Goal: Find contact information: Find contact information

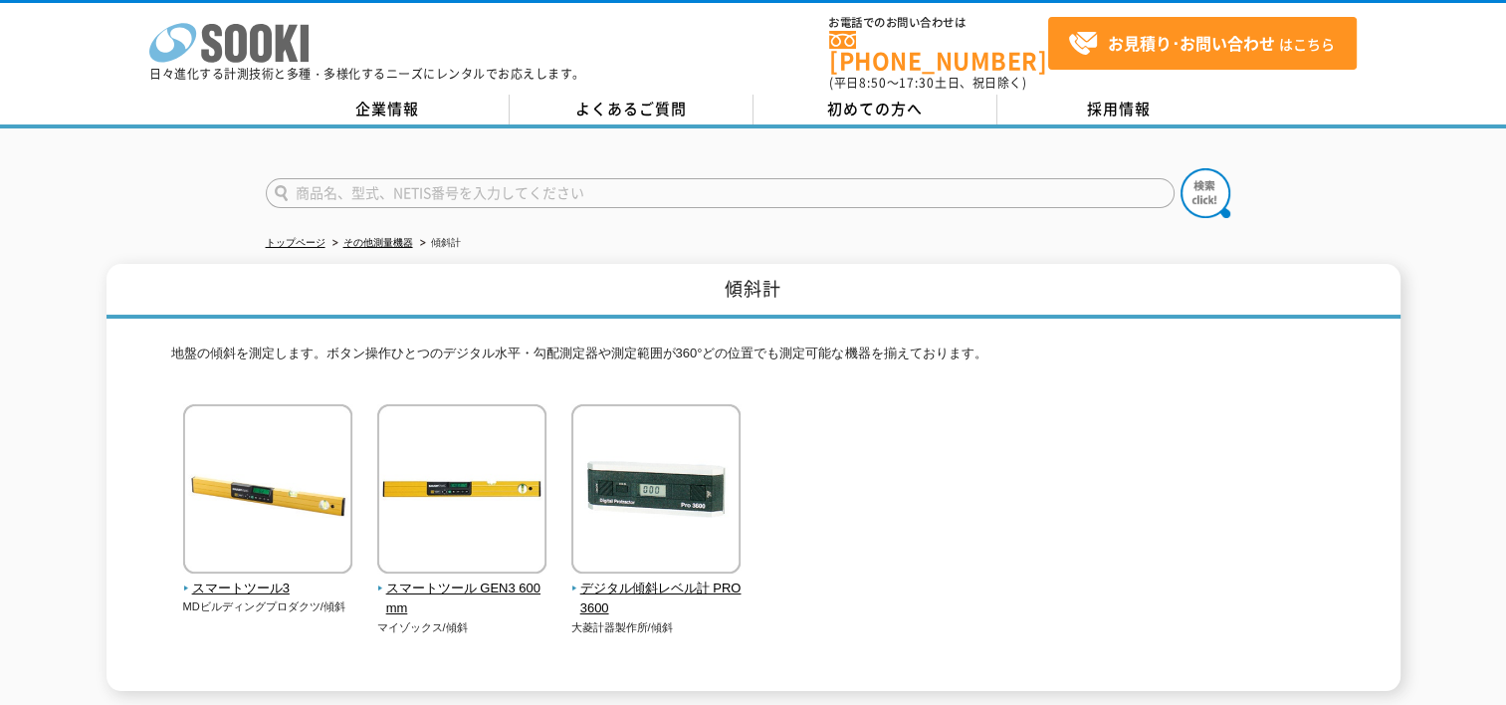
click at [276, 50] on polygon at bounding box center [287, 43] width 23 height 37
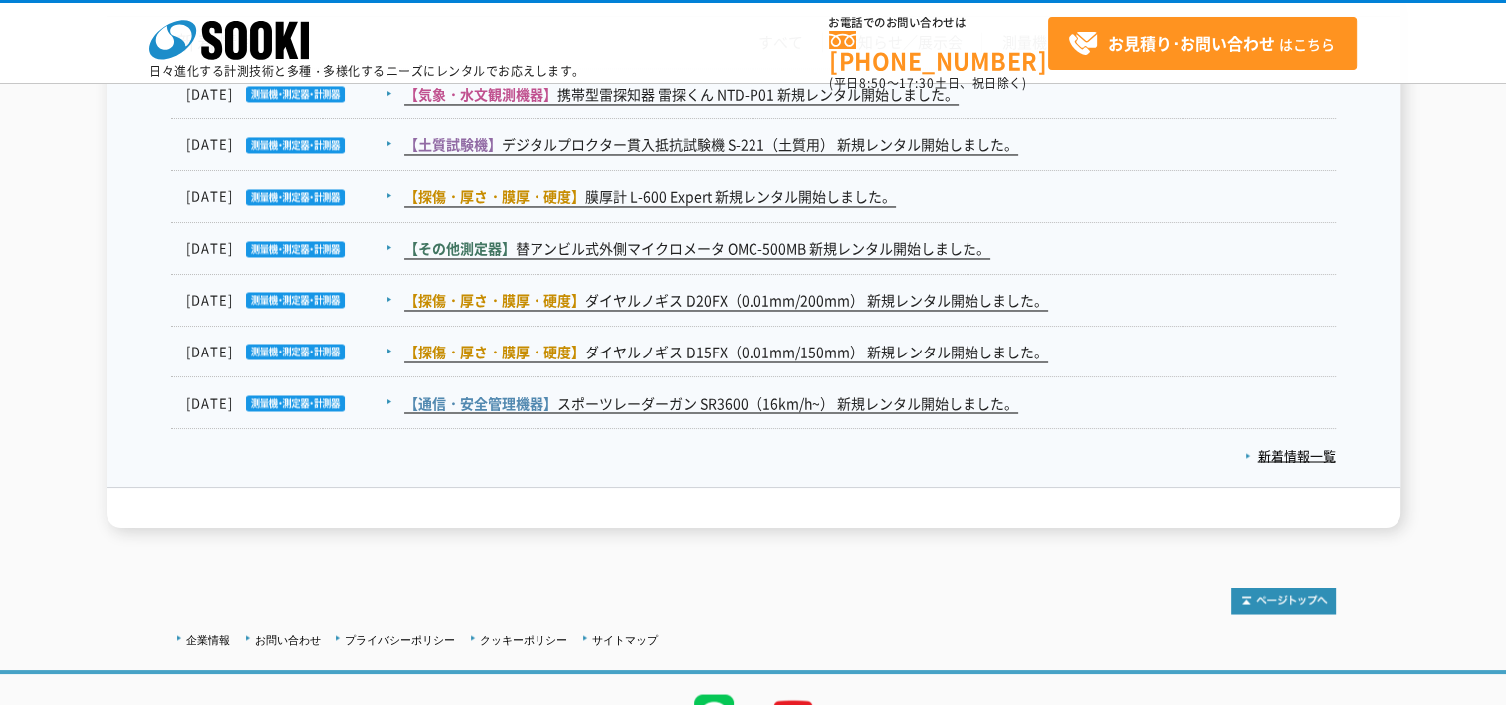
scroll to position [3468, 0]
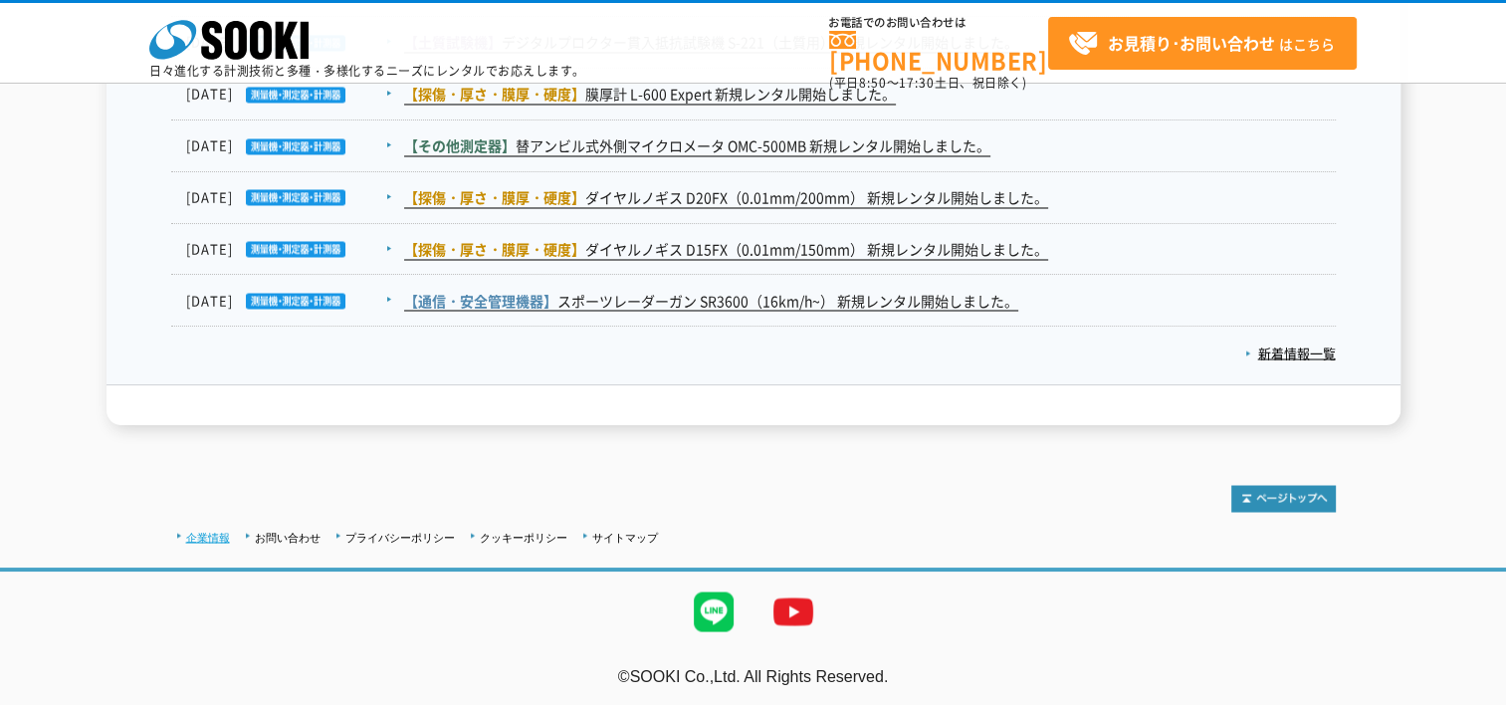
click at [196, 531] on link "企業情報" at bounding box center [208, 537] width 44 height 12
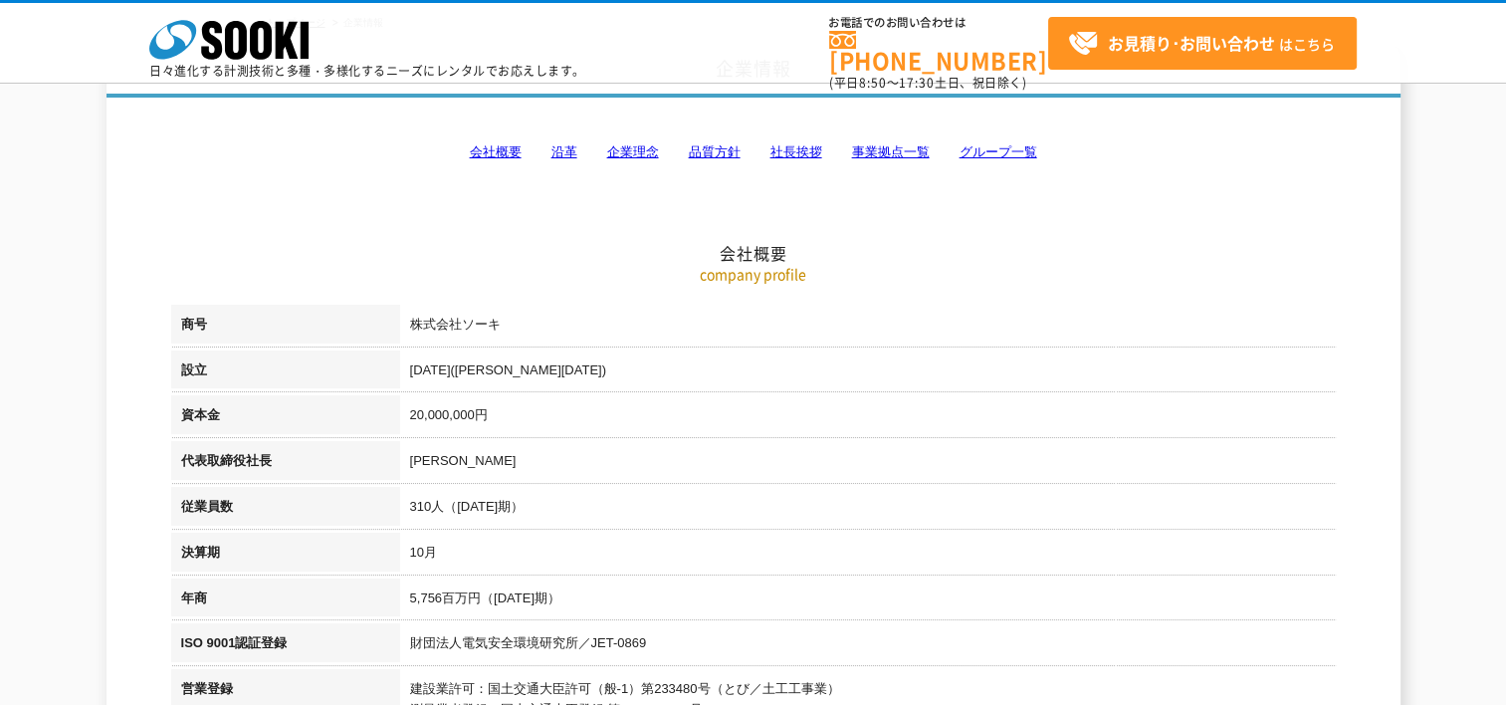
scroll to position [165, 0]
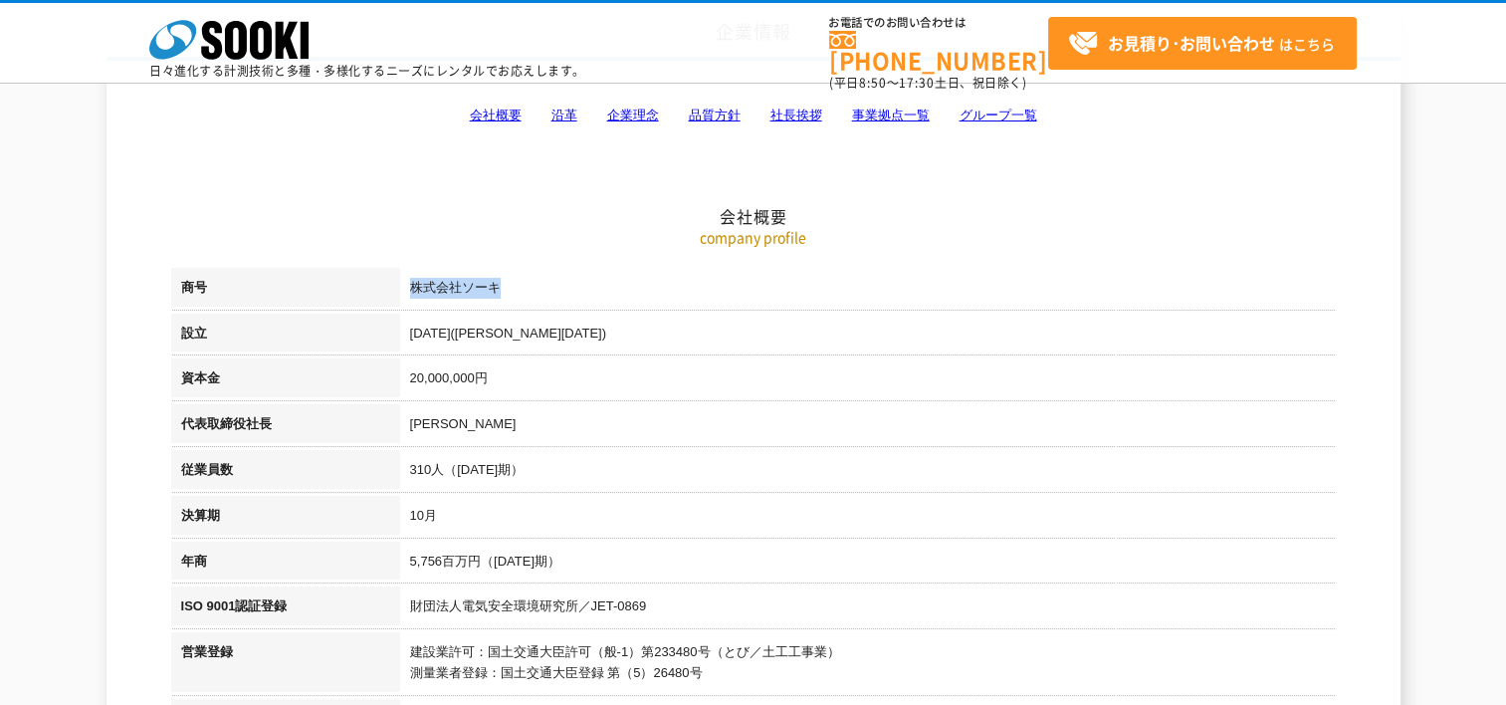
drag, startPoint x: 525, startPoint y: 291, endPoint x: 407, endPoint y: 284, distance: 117.7
click at [407, 284] on td "株式会社ソーキ" at bounding box center [868, 291] width 936 height 46
copy td "株式会社ソーキ"
drag, startPoint x: 550, startPoint y: 335, endPoint x: 413, endPoint y: 331, distance: 136.5
click at [413, 331] on td "1989年4月(平成元年)" at bounding box center [868, 337] width 936 height 46
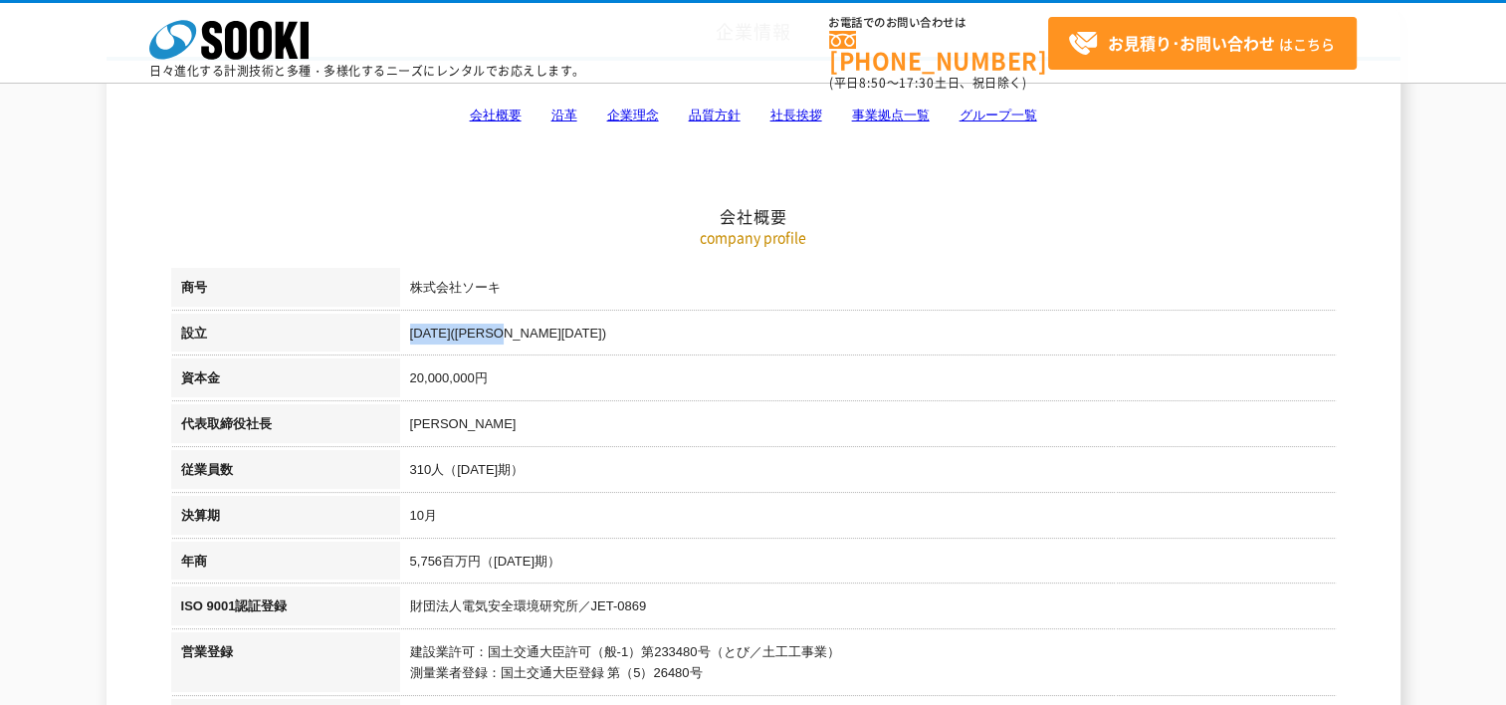
copy td "1989年4月(平成元年)"
drag, startPoint x: 565, startPoint y: 468, endPoint x: 410, endPoint y: 466, distance: 154.3
click at [410, 466] on td "310人（2024年10月期）" at bounding box center [868, 473] width 936 height 46
copy td "310人（2024年10月期）"
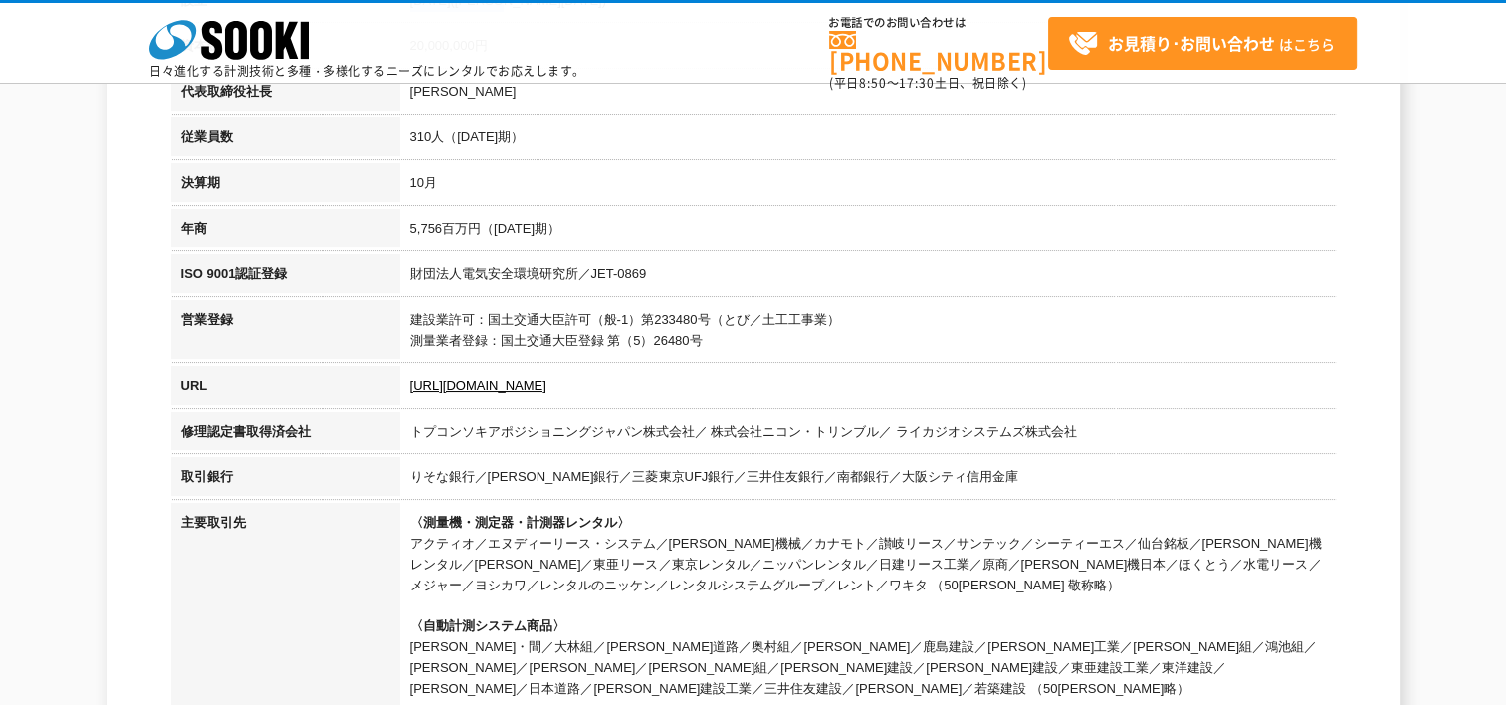
drag, startPoint x: 601, startPoint y: 231, endPoint x: 341, endPoint y: 222, distance: 260.0
click at [341, 222] on tr "年商 5,756百万円（2024年10月期）" at bounding box center [753, 232] width 1165 height 46
copy tr "年商 5,756百万円（2024年10月期）"
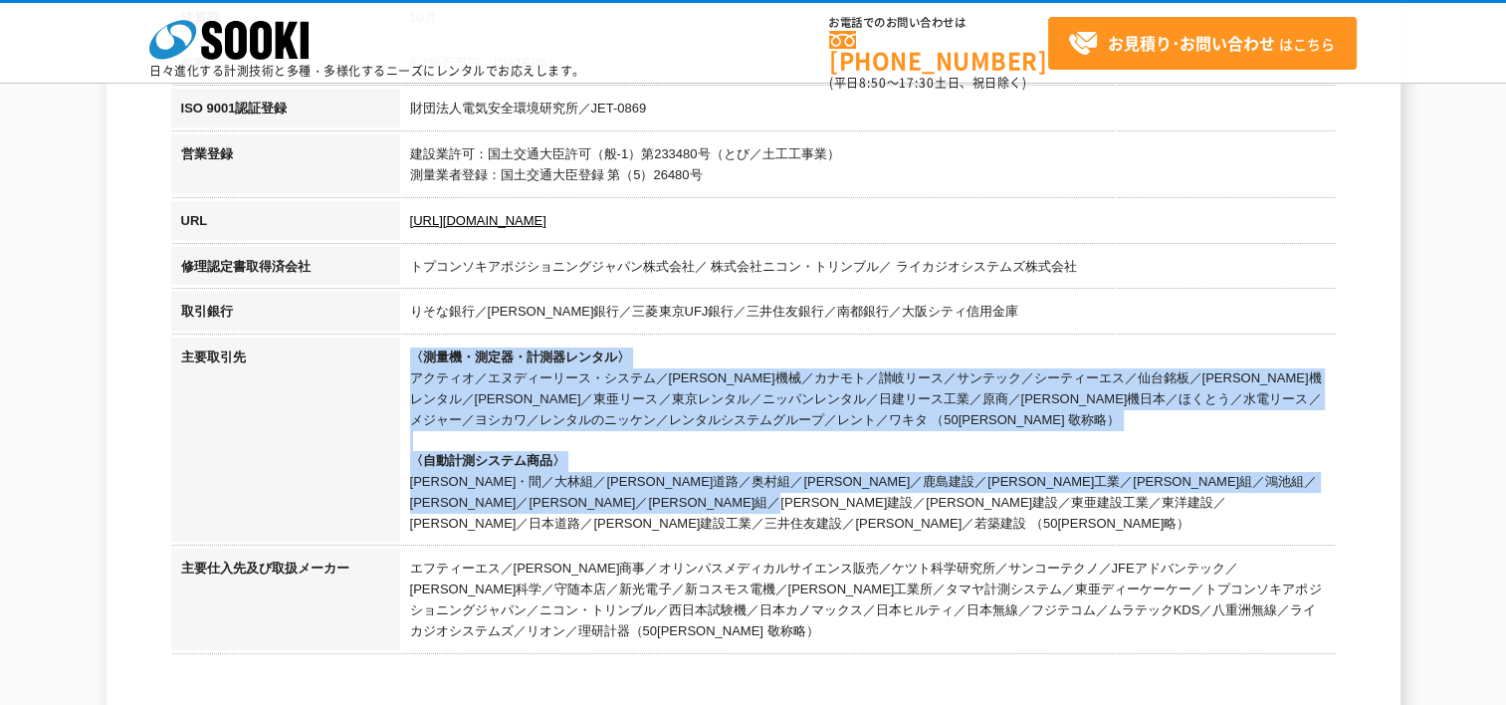
drag, startPoint x: 980, startPoint y: 502, endPoint x: 410, endPoint y: 366, distance: 585.4
click at [410, 366] on td "〈測量機・測定器・計測器レンタル〉 アクティオ／エヌディーリース・システム／奥村機械／カナモト／讃岐リース／サンテック／シーティーエス／仙台銘板／太陽建機レン…" at bounding box center [868, 443] width 936 height 211
copy td "〈測量機・測定器・計測器レンタル〉 アクティオ／エヌディーリース・システム／奥村機械／カナモト／讃岐リース／サンテック／シーティーエス／仙台銘板／太陽建機レン…"
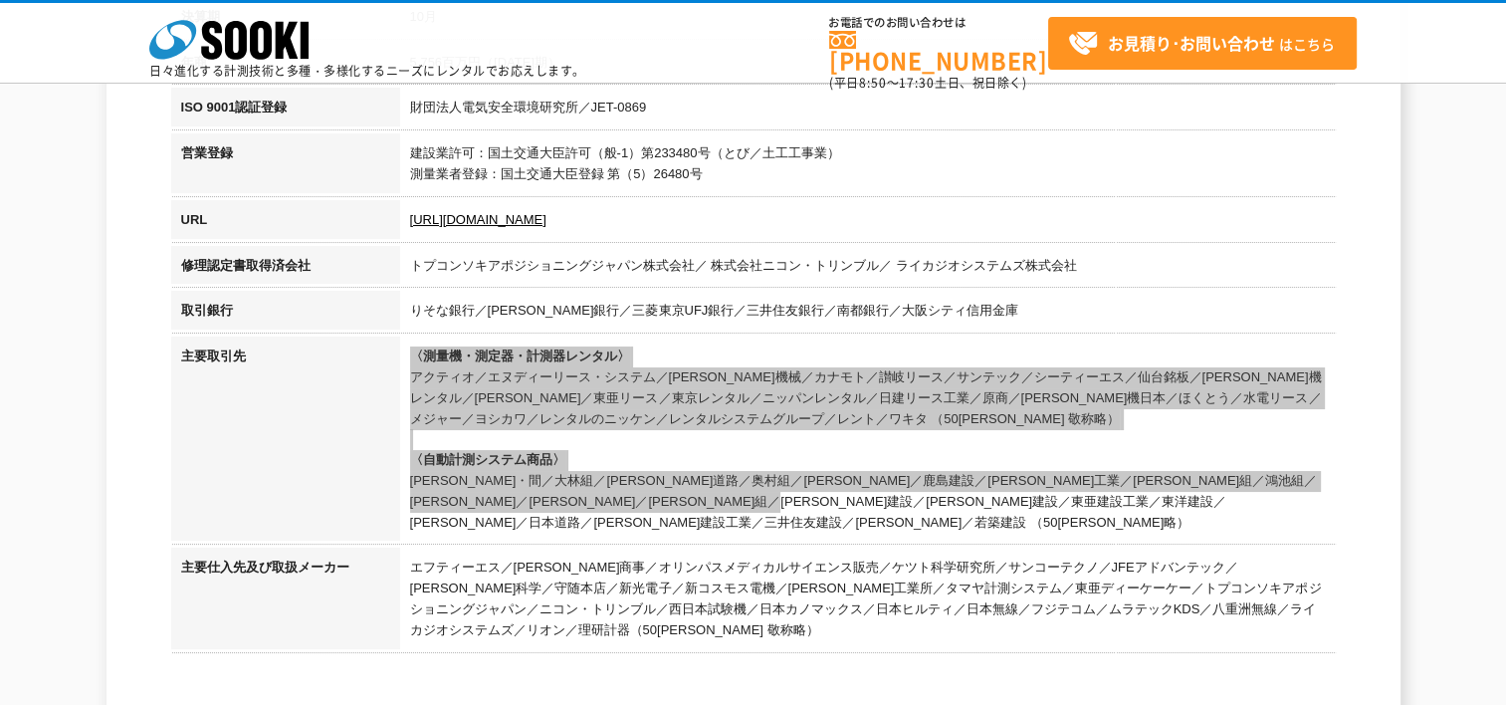
scroll to position [332, 0]
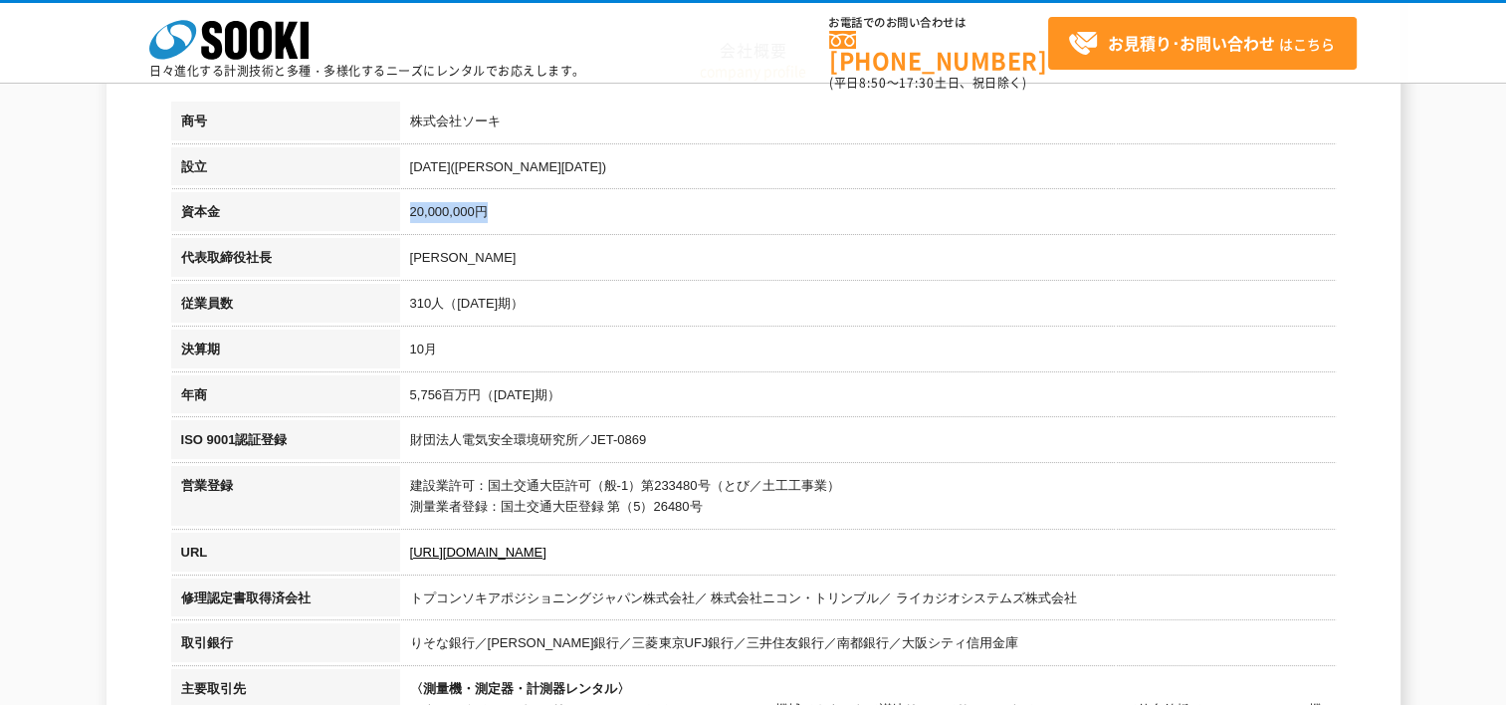
drag, startPoint x: 506, startPoint y: 217, endPoint x: 411, endPoint y: 214, distance: 94.6
click at [411, 214] on td "20,000,000円" at bounding box center [868, 215] width 936 height 46
copy td "20,000,000円"
drag, startPoint x: 601, startPoint y: 391, endPoint x: 413, endPoint y: 387, distance: 188.2
click at [413, 387] on td "5,756百万円（2024年10月期）" at bounding box center [868, 398] width 936 height 46
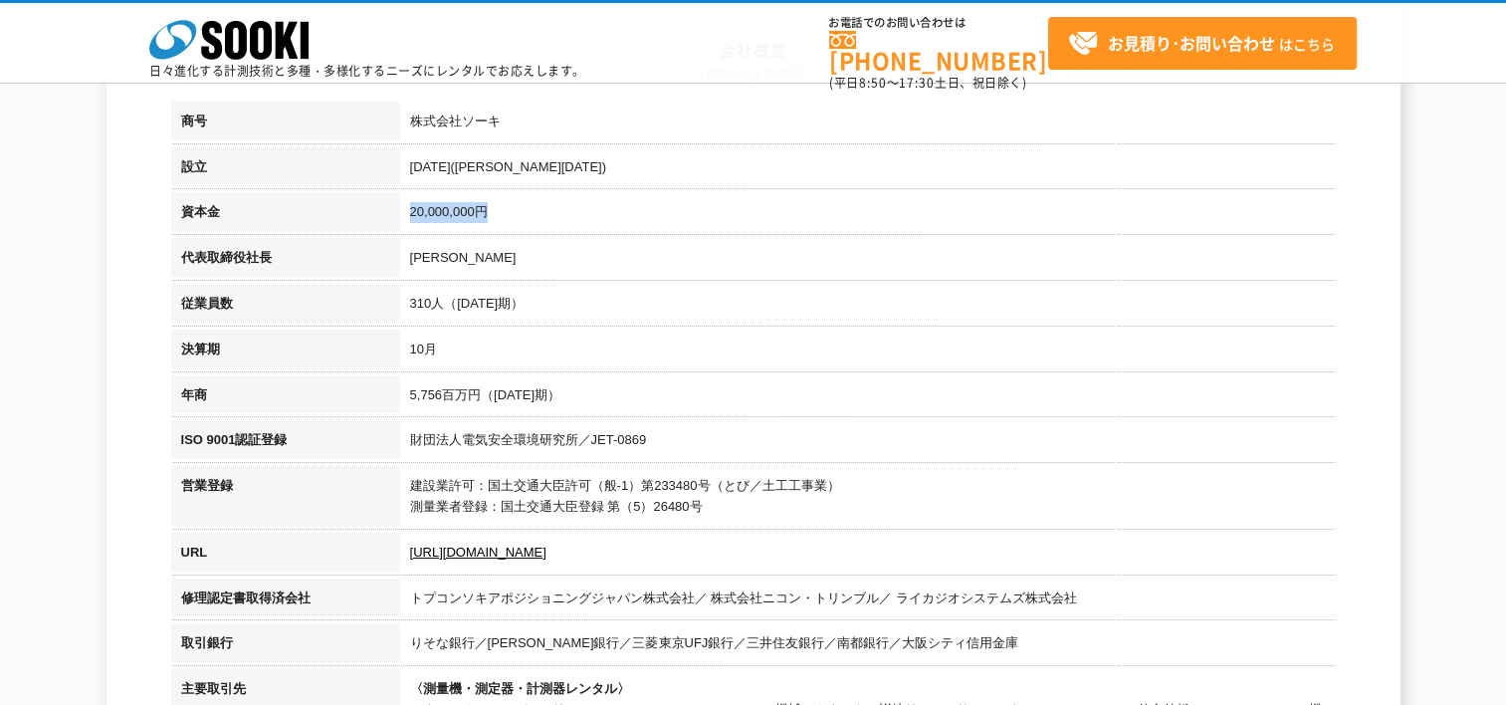
copy td "5,756百万円（2024年10月期）"
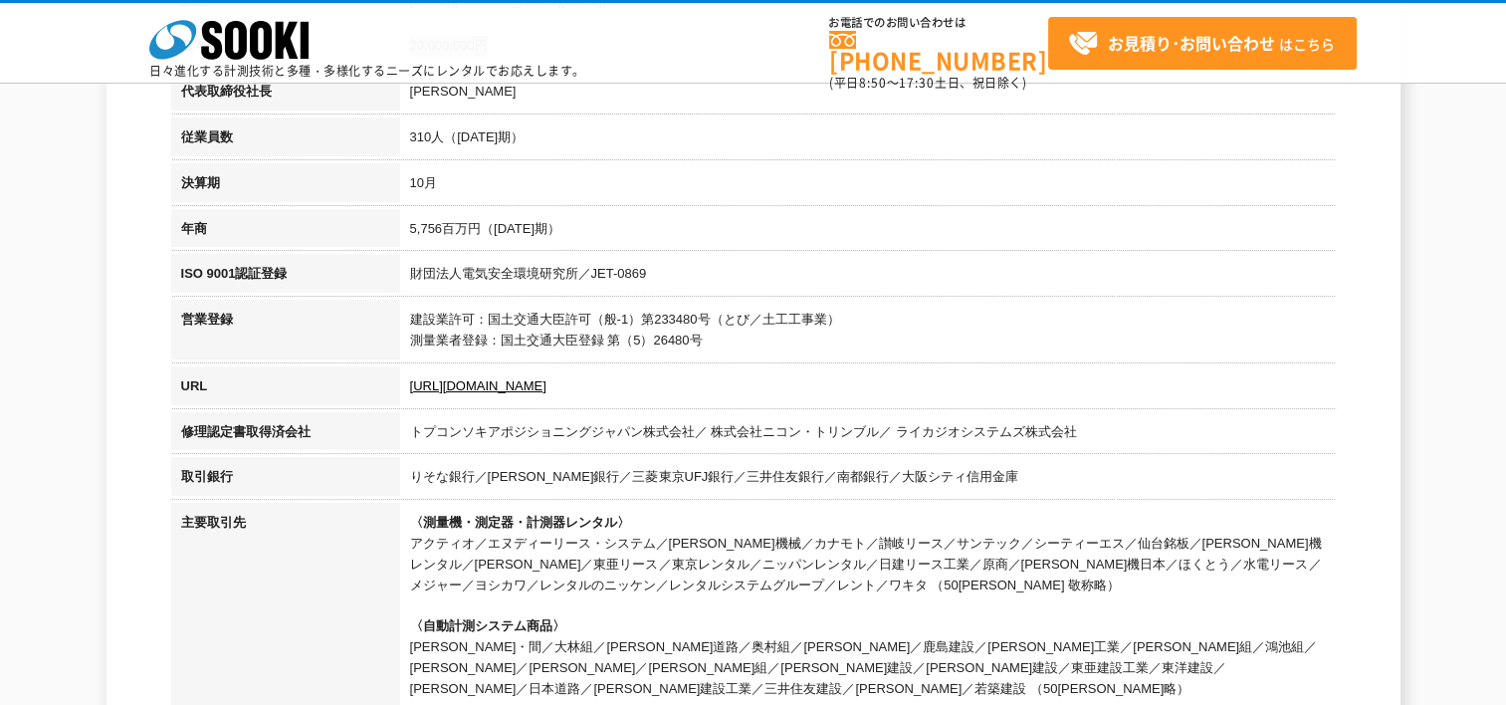
scroll to position [165, 0]
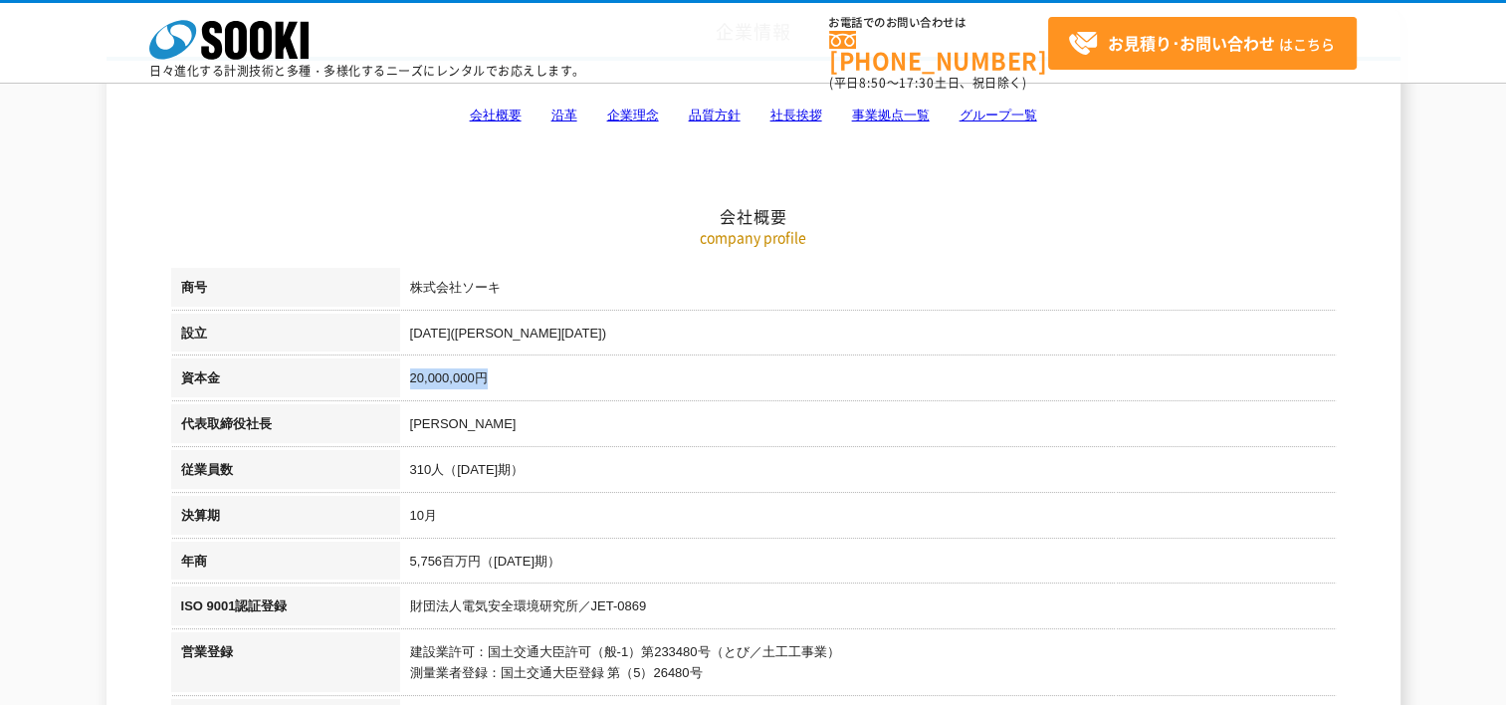
click at [903, 118] on link "事業拠点一覧" at bounding box center [891, 115] width 78 height 15
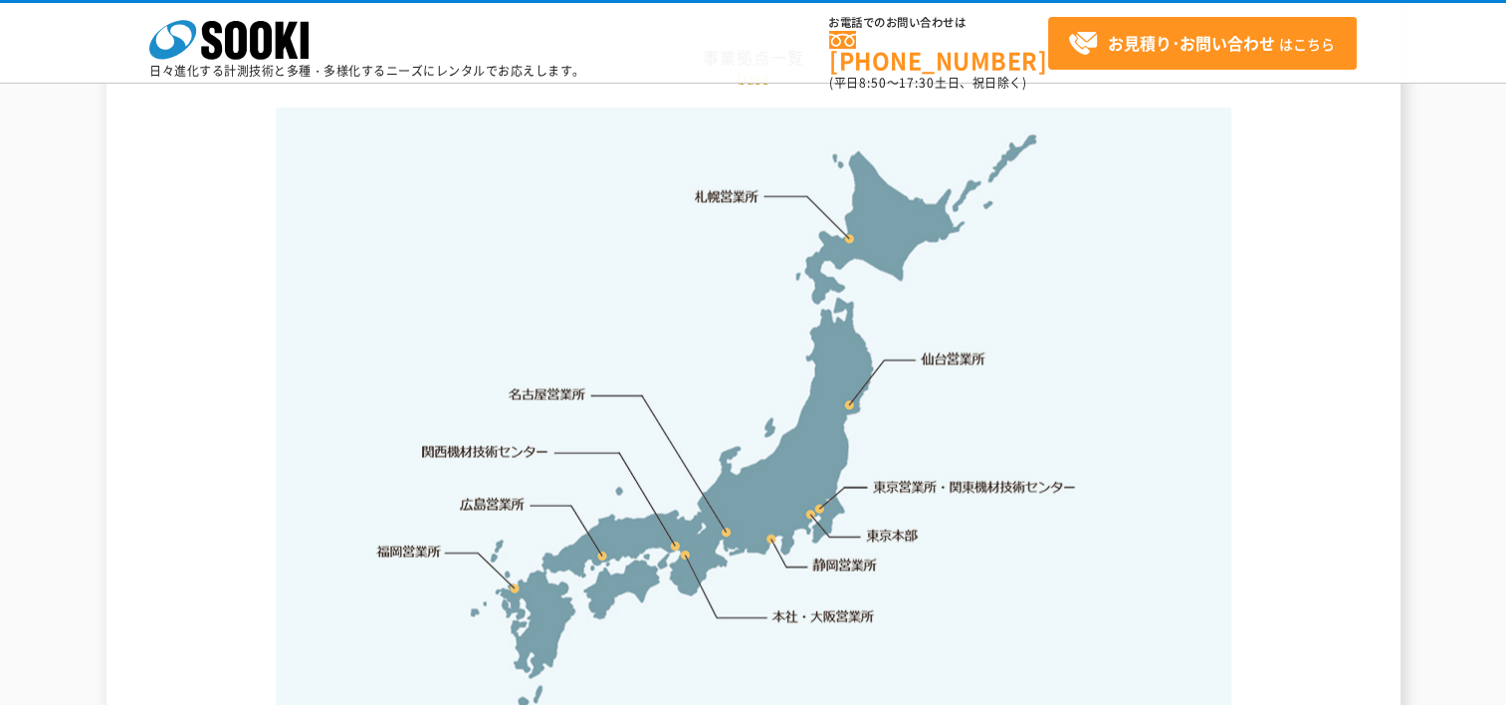
scroll to position [4148, 0]
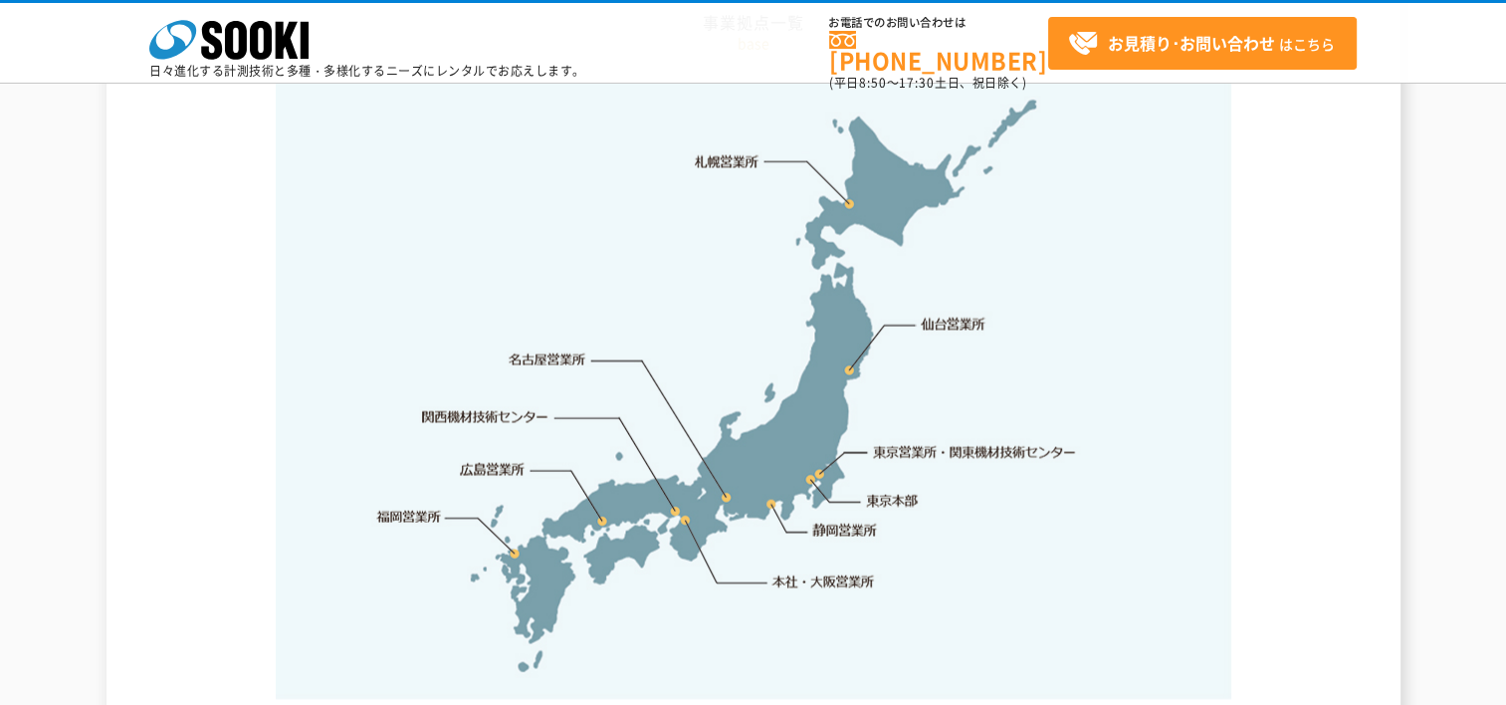
click at [795, 571] on link "本社・大阪営業所" at bounding box center [823, 581] width 105 height 20
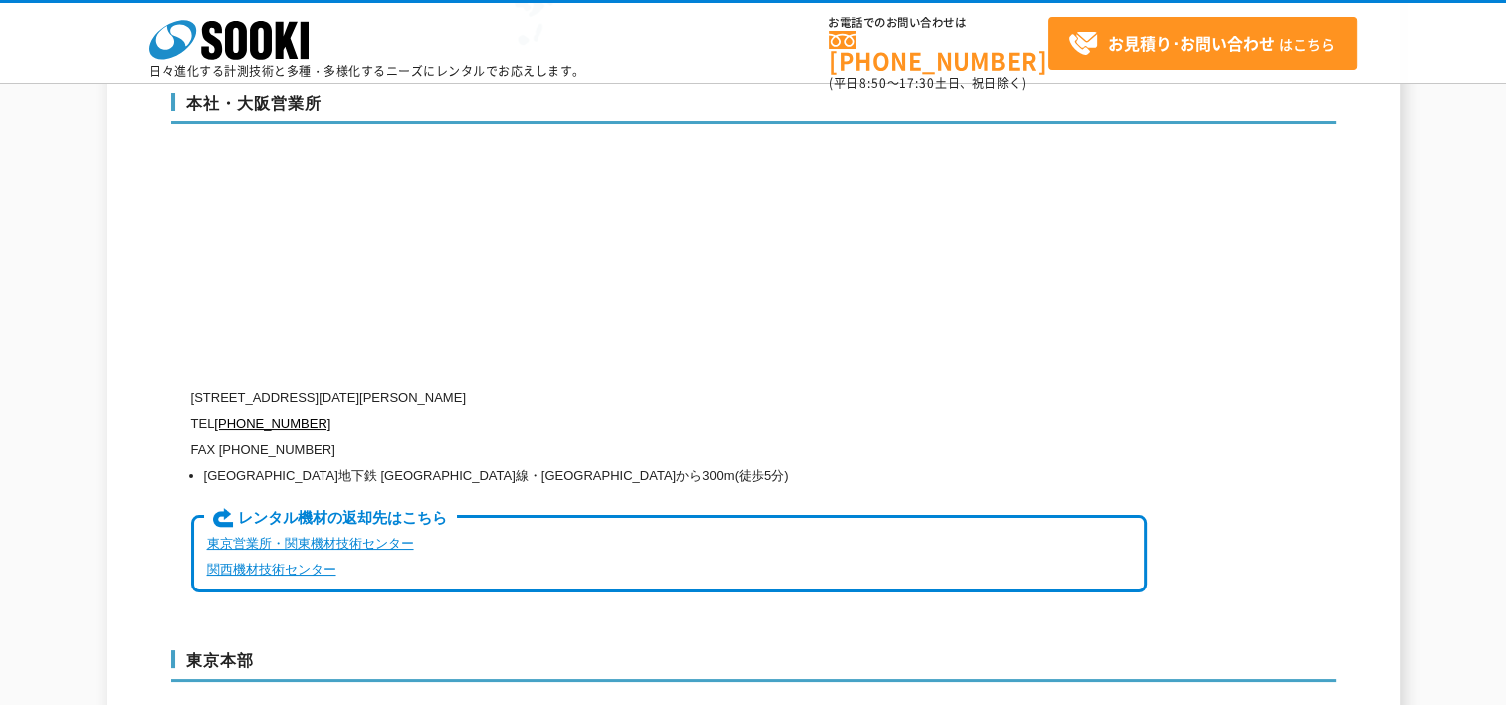
scroll to position [4806, 0]
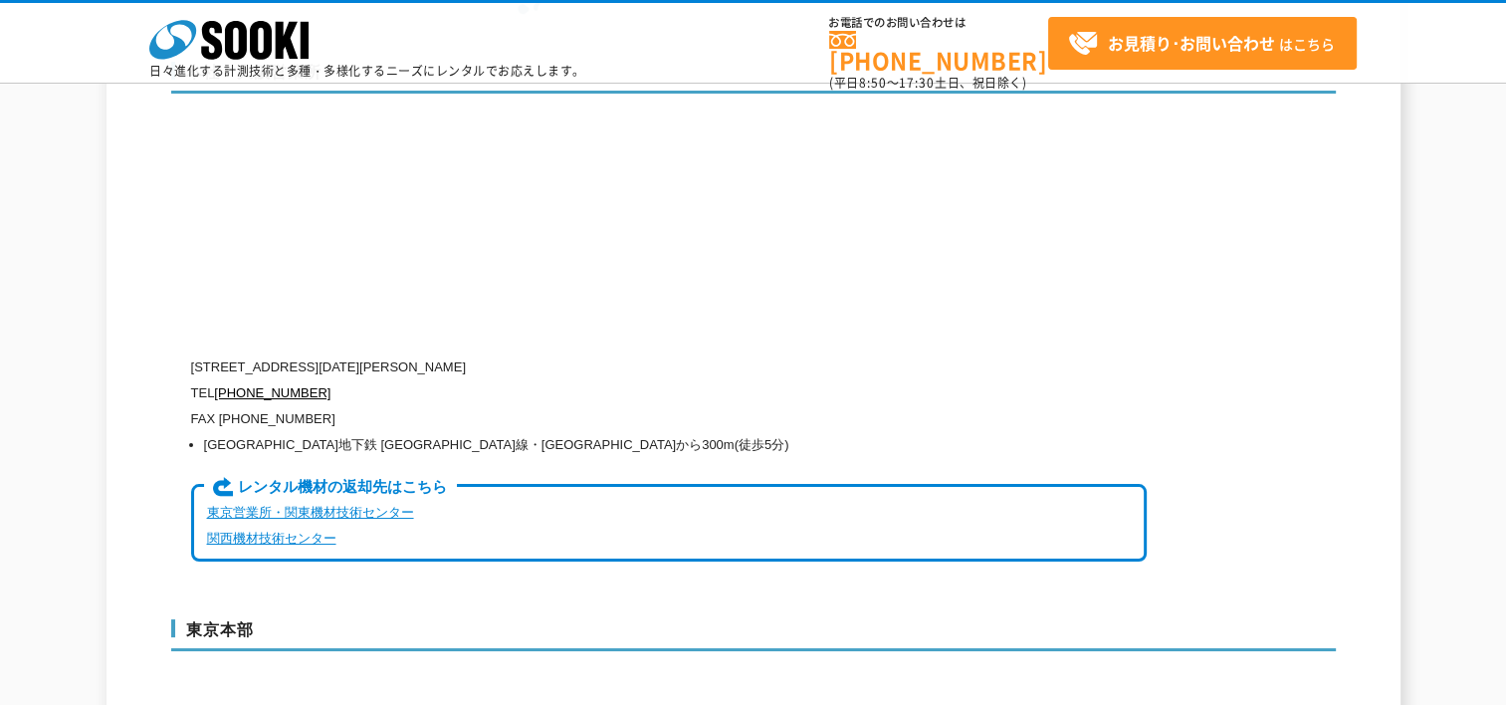
drag, startPoint x: 193, startPoint y: 322, endPoint x: 590, endPoint y: 336, distance: 397.5
click at [590, 354] on p "〒550-0005 大阪府大阪市西区西本町1-15-10 辰野西本町ビル13階" at bounding box center [669, 367] width 956 height 26
copy p "〒550-0005 大阪府大阪市西区西本町1-15-10 辰野西本町ビル13階"
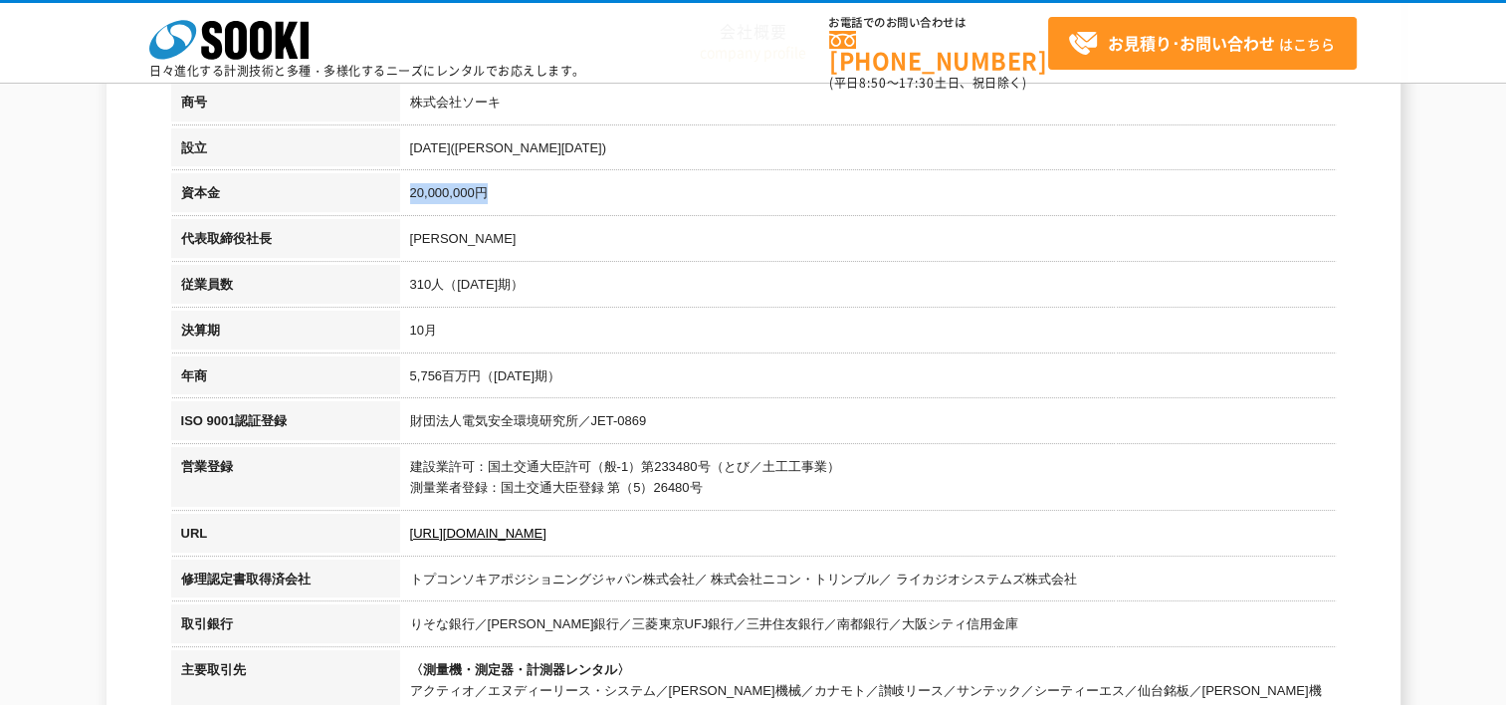
scroll to position [0, 0]
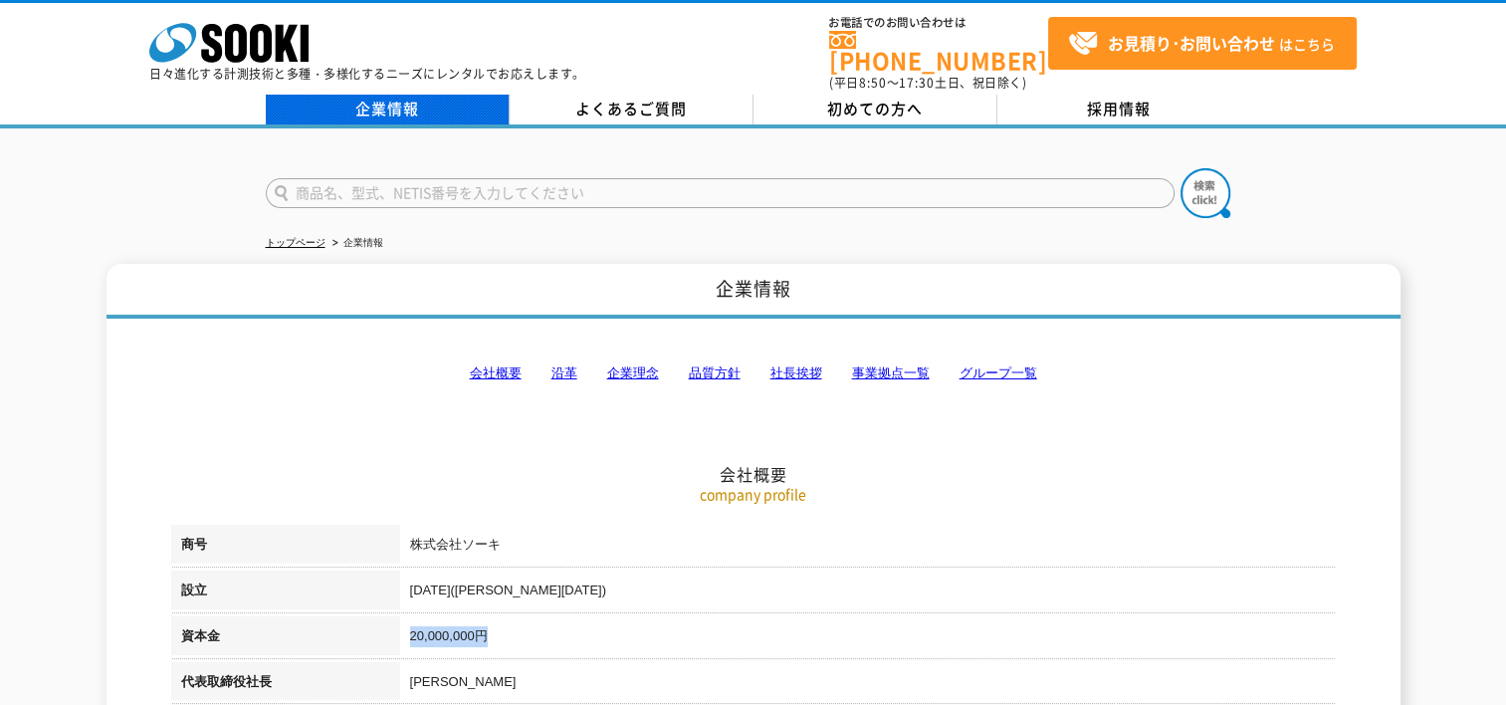
click at [428, 96] on link "企業情報" at bounding box center [388, 110] width 244 height 30
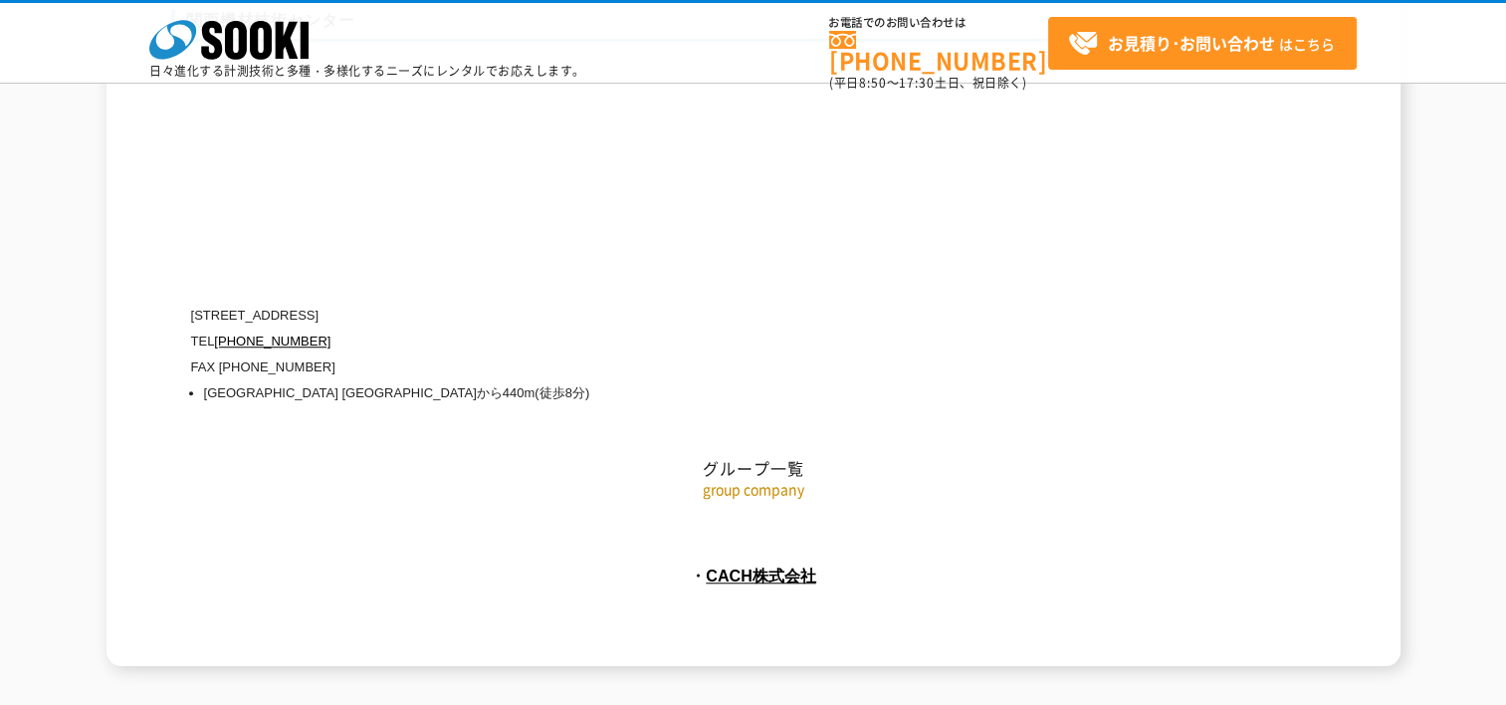
scroll to position [9141, 0]
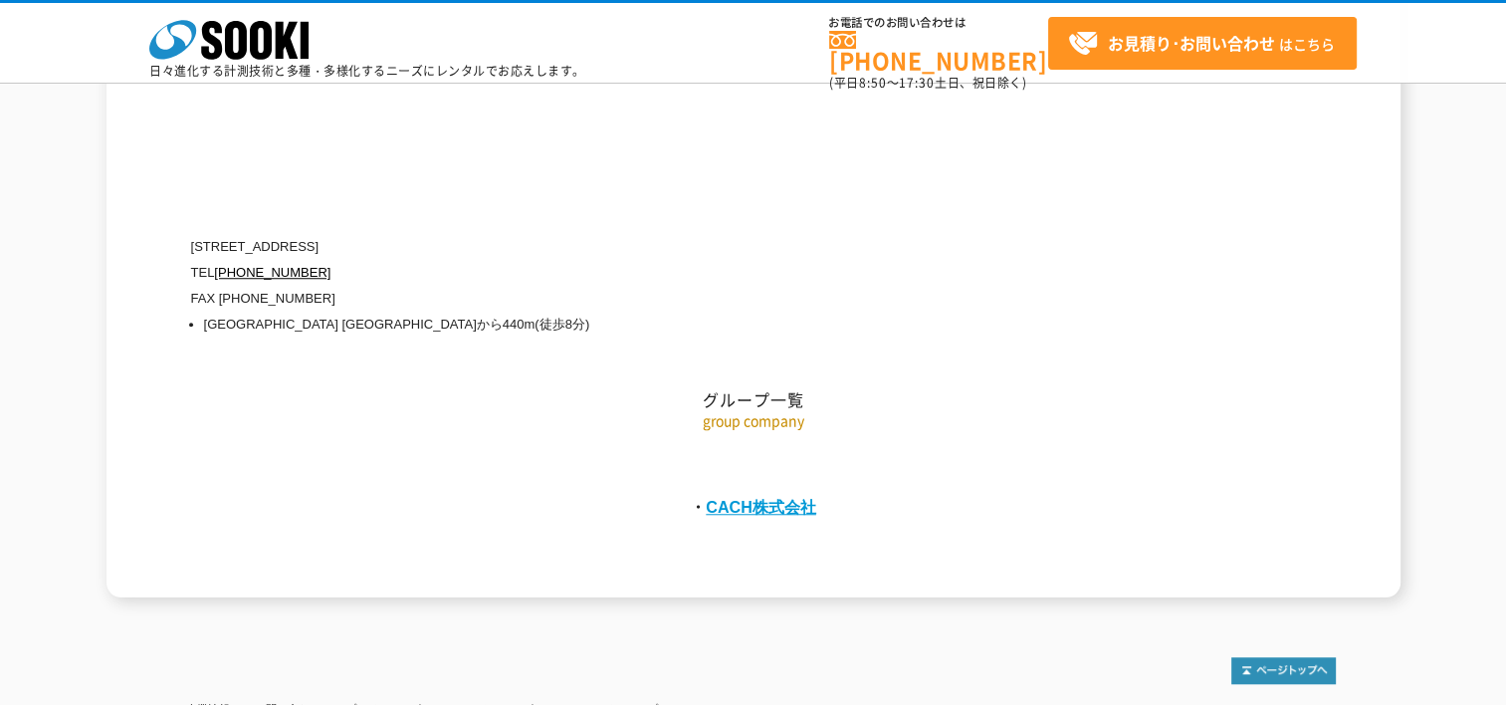
click at [751, 498] on link "CACH株式会社" at bounding box center [761, 507] width 111 height 18
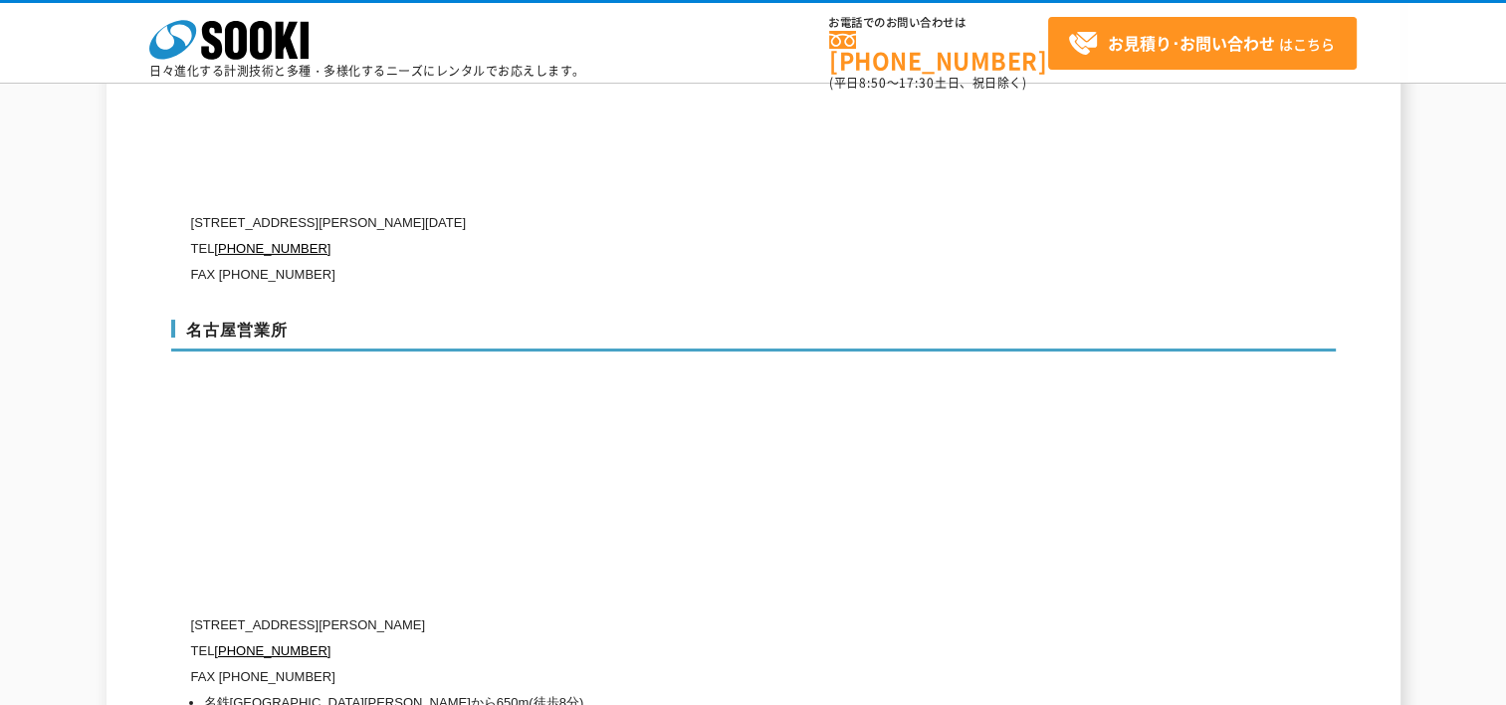
scroll to position [6154, 0]
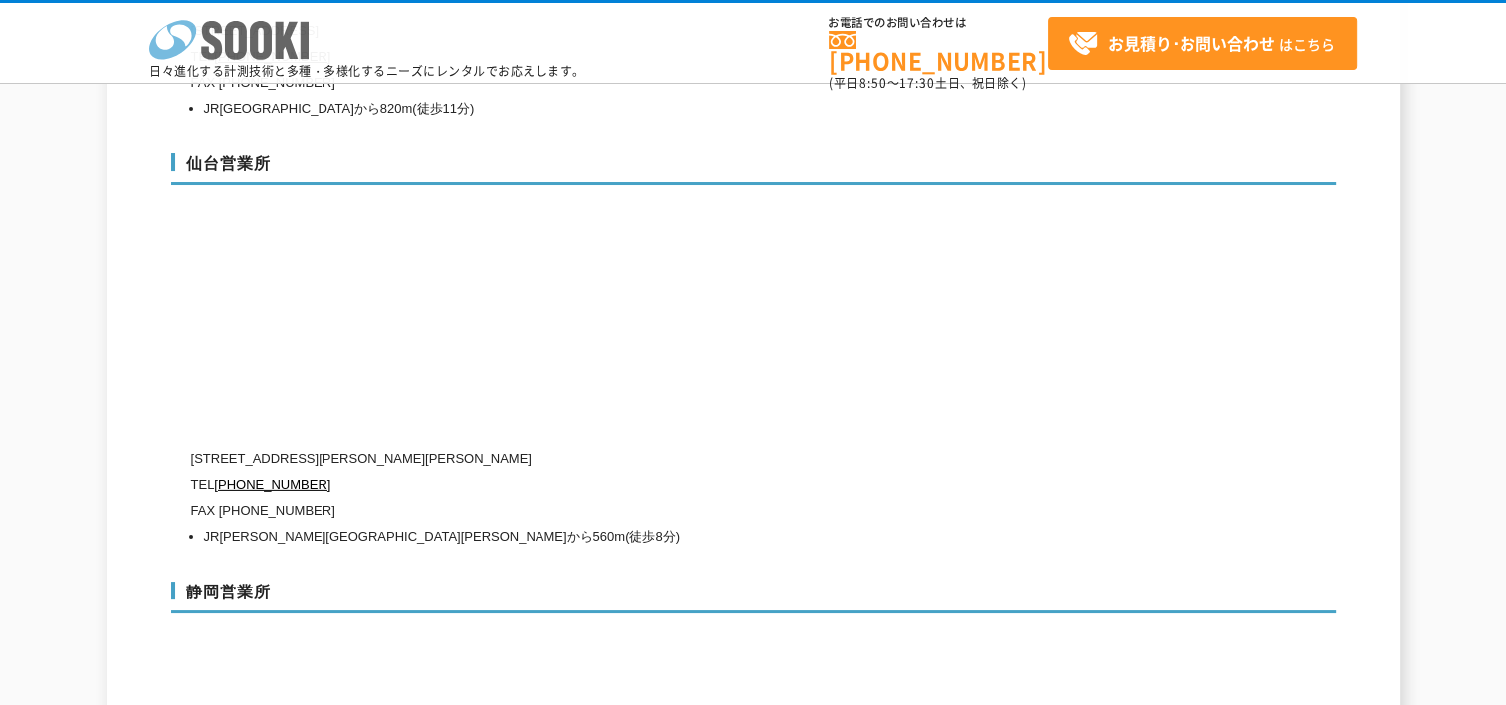
click at [255, 35] on icon at bounding box center [261, 40] width 22 height 39
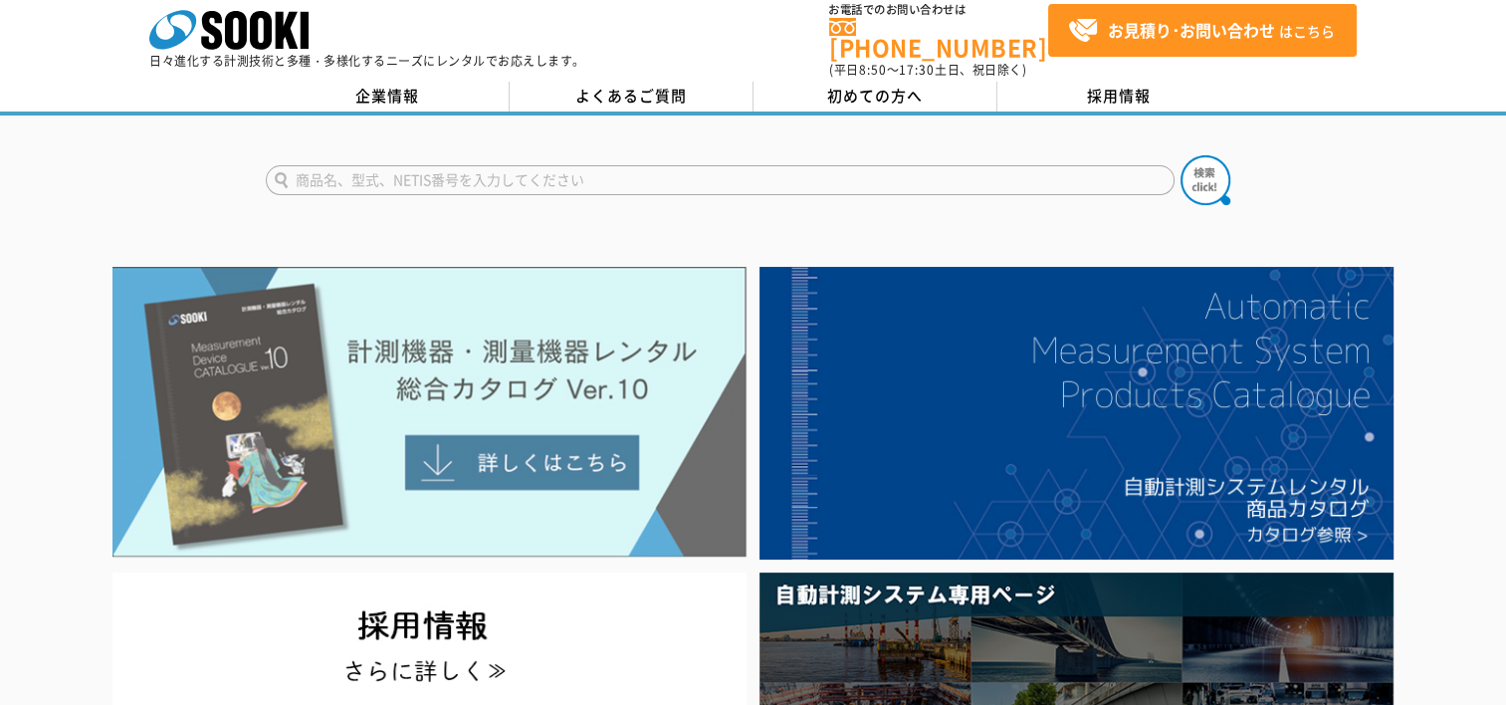
scroll to position [165, 0]
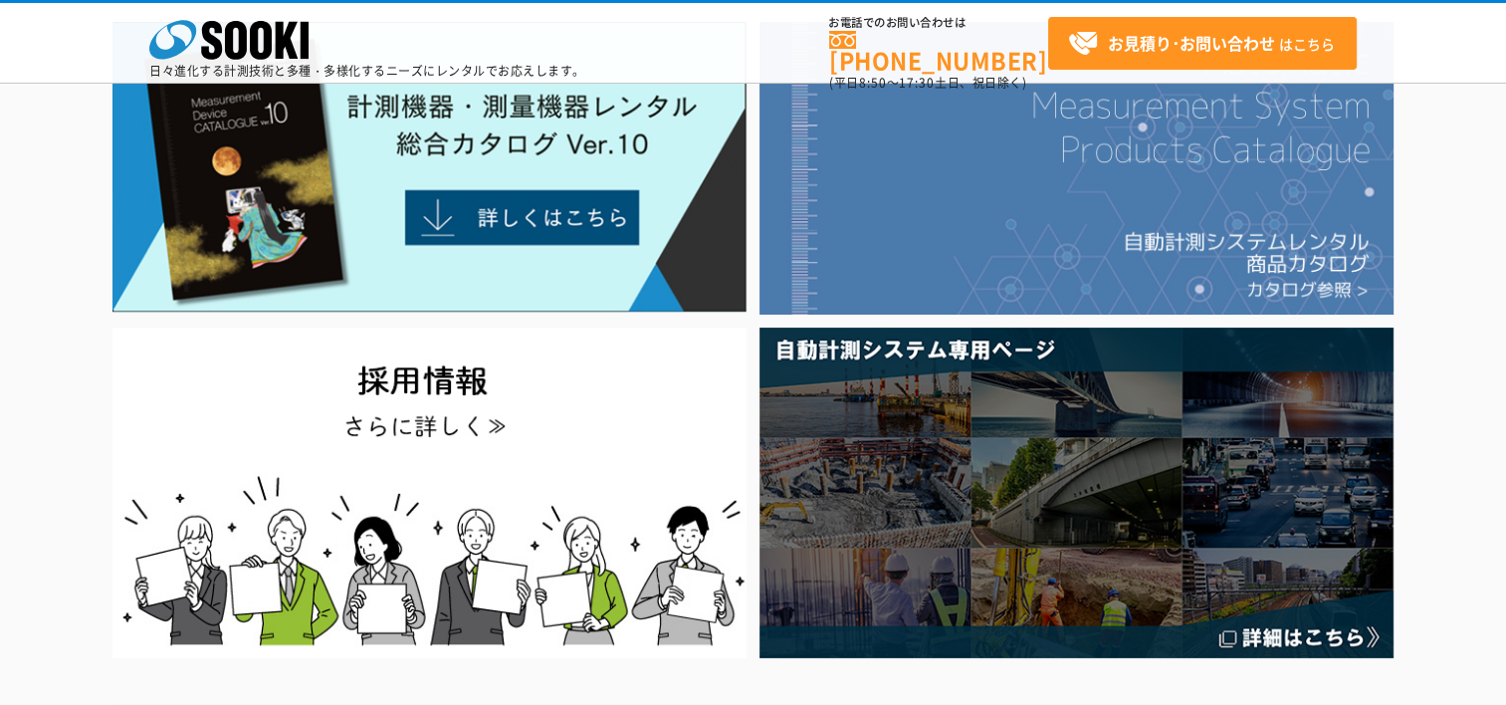
click at [1151, 253] on img at bounding box center [1077, 168] width 634 height 293
